Goal: Task Accomplishment & Management: Manage account settings

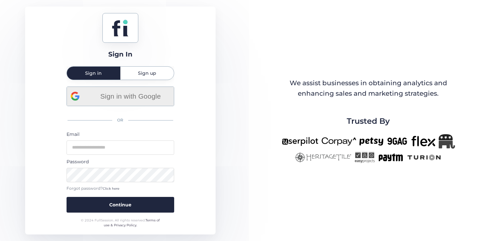
click at [166, 96] on span "Sign in with Google" at bounding box center [130, 96] width 79 height 11
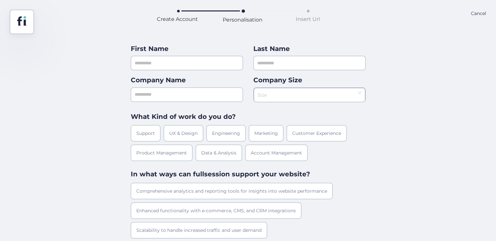
click at [482, 14] on div "Cancel" at bounding box center [478, 22] width 15 height 24
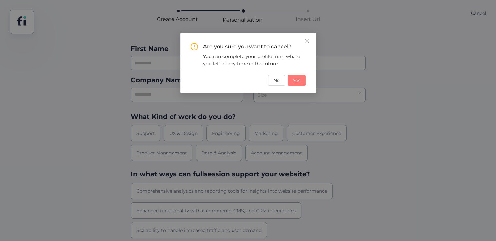
click at [290, 81] on button "Yes" at bounding box center [297, 80] width 18 height 10
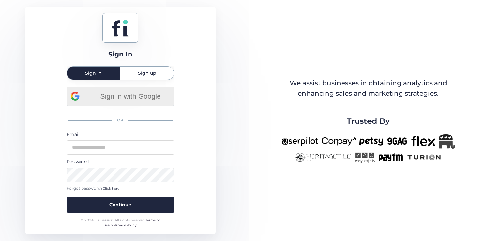
click at [122, 100] on span "Sign in with Google" at bounding box center [130, 96] width 79 height 11
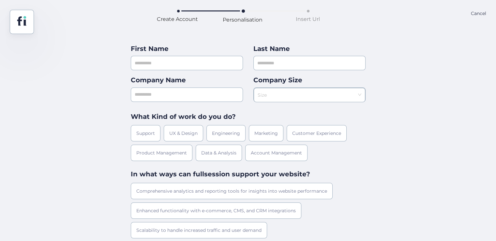
click at [471, 14] on div "Cancel" at bounding box center [478, 22] width 15 height 24
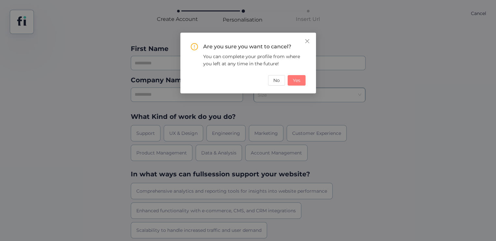
click at [298, 81] on span "Yes" at bounding box center [296, 80] width 7 height 7
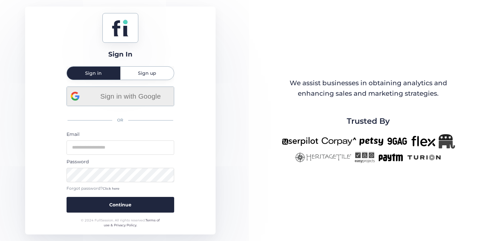
click at [120, 105] on div "Sign in with Google" at bounding box center [120, 96] width 99 height 19
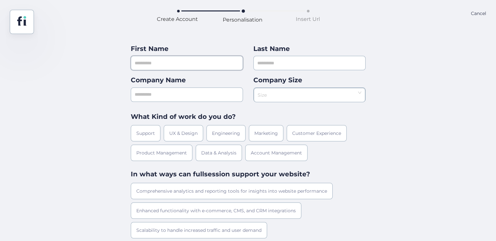
click at [203, 66] on input "text" at bounding box center [187, 63] width 112 height 14
type input "*****"
click at [273, 64] on input "text" at bounding box center [309, 63] width 112 height 14
type input "*****"
click at [211, 89] on input "text" at bounding box center [187, 94] width 112 height 14
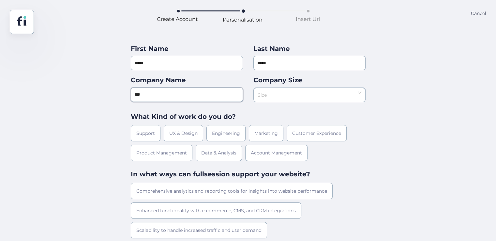
type input "***"
click at [289, 96] on input at bounding box center [307, 93] width 99 height 10
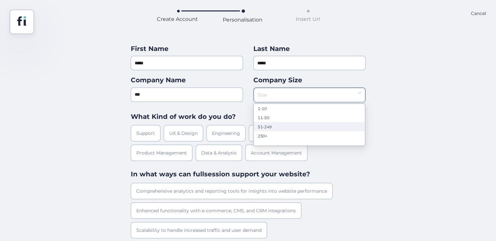
click at [275, 123] on nz-option-item "51-249" at bounding box center [309, 126] width 111 height 9
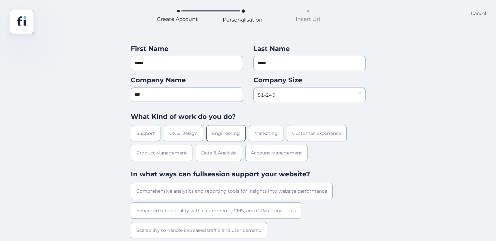
click at [237, 132] on div "Engineering" at bounding box center [225, 133] width 39 height 16
click at [227, 190] on div "Comprehensive analytics and reporting tools for insights into website performan…" at bounding box center [232, 191] width 202 height 16
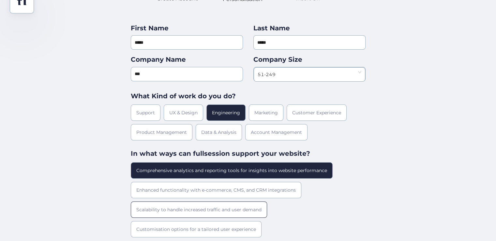
scroll to position [38, 0]
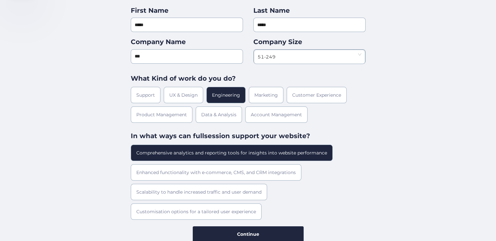
click at [253, 223] on div "First Name ***** Last Name ***** Company Name *** Company Size 51-249 What Kind…" at bounding box center [248, 124] width 235 height 236
click at [254, 228] on button "Continue" at bounding box center [248, 234] width 111 height 16
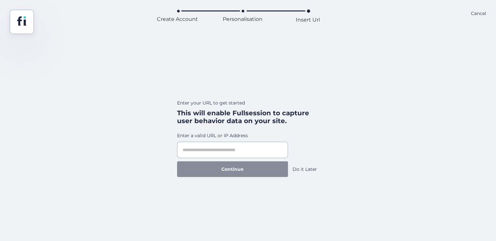
scroll to position [0, 0]
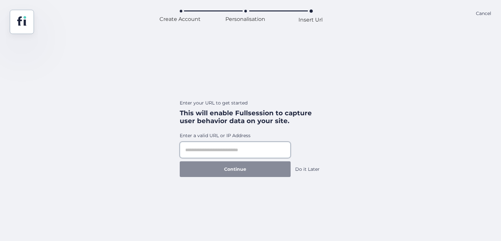
click at [244, 148] on input "text" at bounding box center [235, 149] width 111 height 16
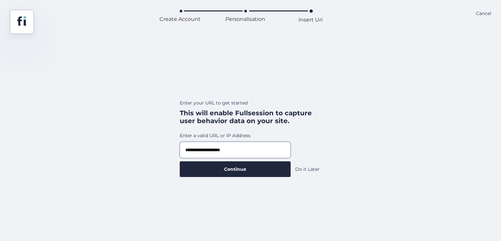
type input "**********"
click at [180, 161] on button "Continue" at bounding box center [235, 169] width 111 height 16
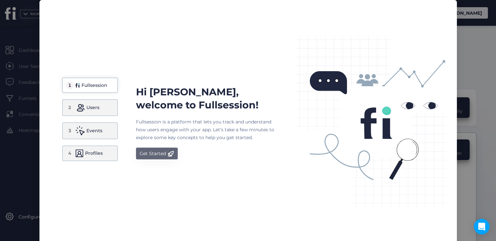
click at [143, 158] on button "Get Started" at bounding box center [157, 153] width 42 height 12
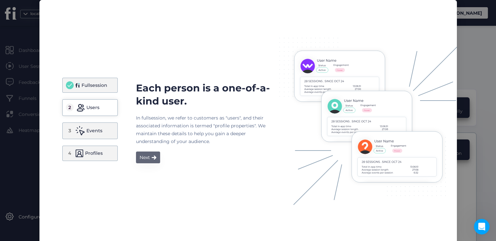
click at [148, 158] on button "Next" at bounding box center [148, 157] width 24 height 12
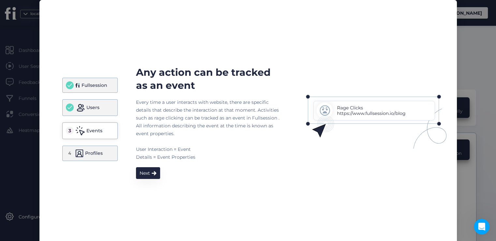
click at [152, 172] on span at bounding box center [154, 172] width 5 height 5
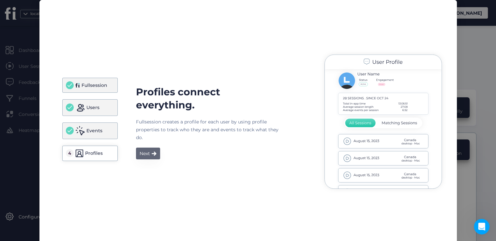
click at [150, 158] on button "Next" at bounding box center [148, 153] width 24 height 12
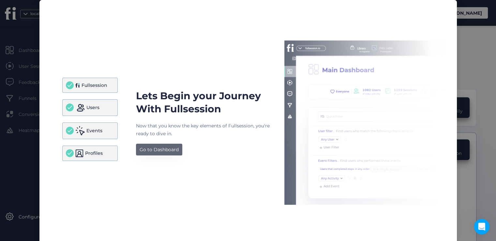
click at [153, 150] on div "Go to Dashboard" at bounding box center [159, 149] width 39 height 8
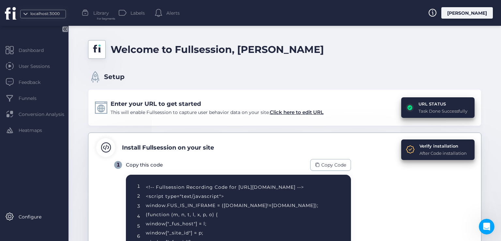
click at [470, 11] on div "[PERSON_NAME]" at bounding box center [467, 12] width 52 height 11
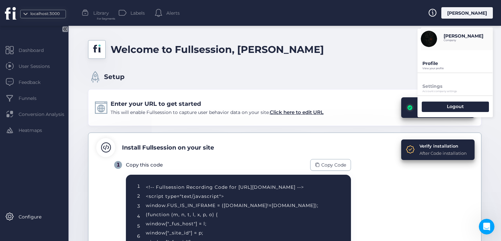
click at [434, 66] on p "Profile" at bounding box center [457, 63] width 70 height 6
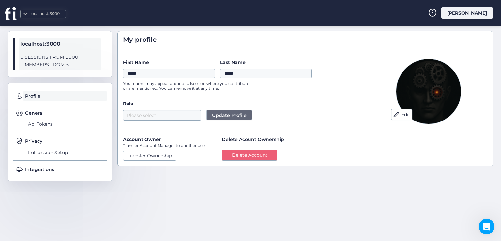
click at [471, 13] on div "[PERSON_NAME]" at bounding box center [467, 12] width 52 height 11
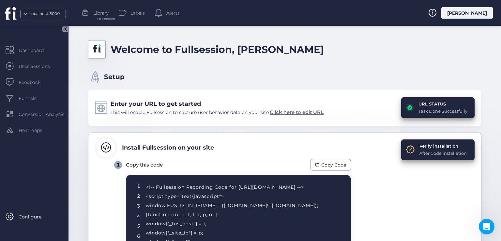
click at [306, 112] on span "Click here to edit URL" at bounding box center [297, 112] width 54 height 6
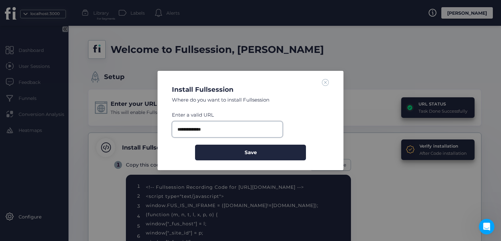
drag, startPoint x: 220, startPoint y: 130, endPoint x: 200, endPoint y: 131, distance: 20.5
click at [200, 131] on input "**********" at bounding box center [227, 129] width 111 height 16
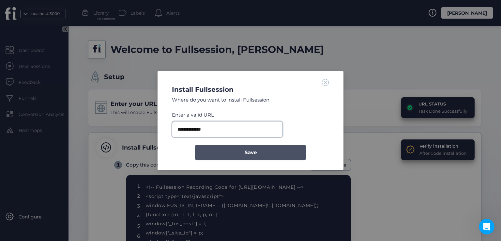
type input "**********"
click at [232, 150] on button "Save" at bounding box center [250, 152] width 111 height 16
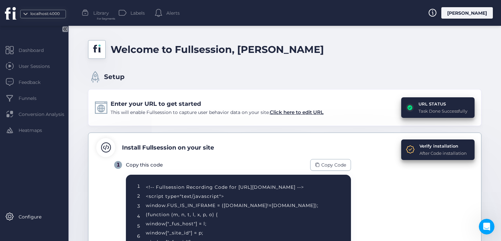
drag, startPoint x: 481, startPoint y: 11, endPoint x: 436, endPoint y: 53, distance: 62.5
click at [481, 11] on div "[PERSON_NAME]" at bounding box center [467, 12] width 52 height 11
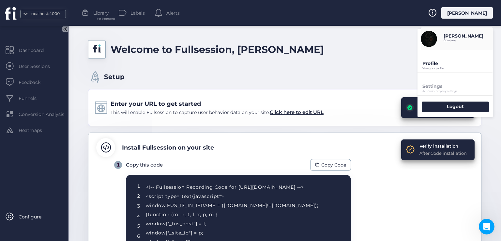
click at [432, 67] on p "View your profile" at bounding box center [457, 68] width 70 height 3
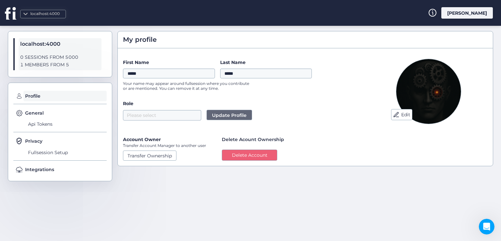
click at [8, 16] on icon at bounding box center [11, 13] width 12 height 13
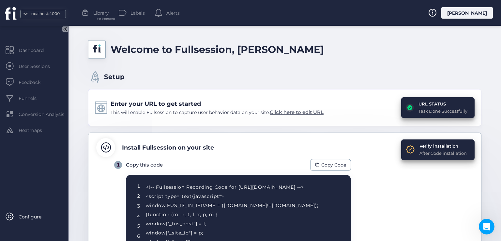
click at [288, 109] on span "Click here to edit URL" at bounding box center [297, 112] width 54 height 6
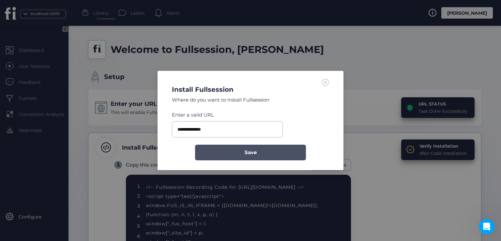
click at [236, 149] on button "Save" at bounding box center [250, 152] width 111 height 16
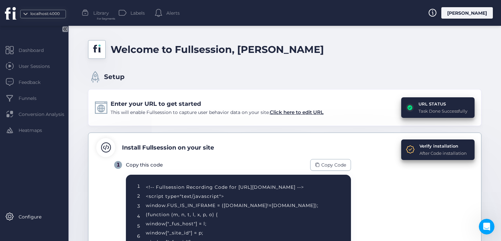
click at [471, 16] on div "[PERSON_NAME]" at bounding box center [467, 12] width 52 height 11
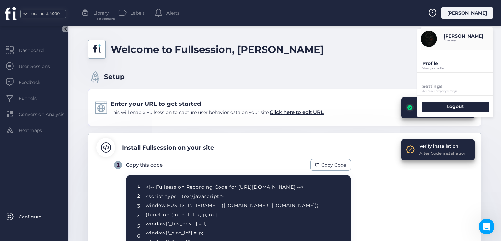
click at [445, 64] on p "Profile" at bounding box center [457, 63] width 70 height 6
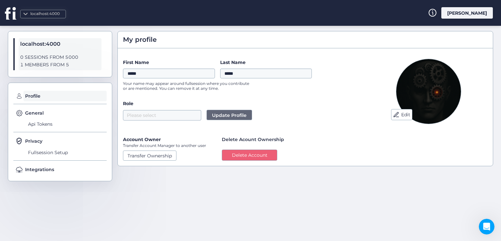
click at [467, 15] on div "[PERSON_NAME]" at bounding box center [467, 12] width 52 height 11
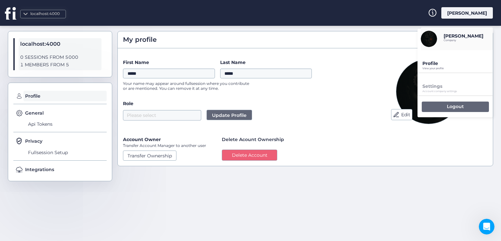
click at [449, 111] on div "Logout" at bounding box center [455, 106] width 67 height 10
